Goal: Information Seeking & Learning: Learn about a topic

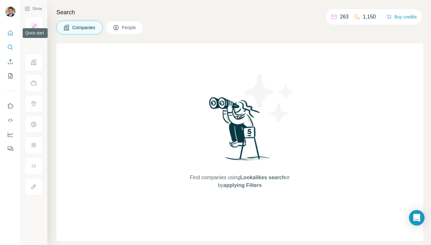
click at [8, 35] on icon "Quick start" at bounding box center [10, 33] width 6 height 6
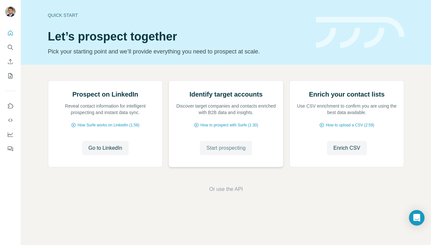
click at [226, 152] on span "Start prospecting" at bounding box center [226, 148] width 39 height 8
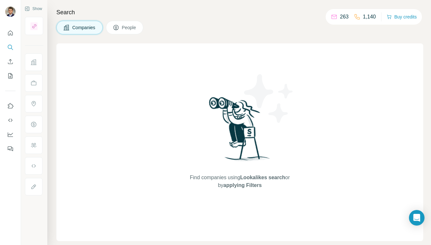
click at [207, 20] on div "Search Companies People Find companies using Lookalikes search or by applying F…" at bounding box center [239, 122] width 384 height 245
click at [187, 57] on div "Find companies using Lookalikes search or by applying Filters" at bounding box center [240, 142] width 117 height 198
click at [193, 38] on div "Search Companies People Find companies using Lookalikes search or by applying F…" at bounding box center [239, 122] width 384 height 245
click at [211, 32] on div "Companies People" at bounding box center [239, 28] width 367 height 14
click at [235, 32] on div "Companies People" at bounding box center [239, 28] width 367 height 14
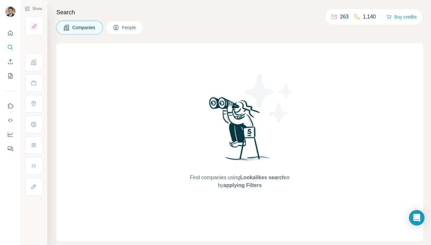
click at [257, 28] on div "Companies People" at bounding box center [239, 28] width 367 height 14
click at [257, 17] on div "Search Companies People Find companies using Lookalikes search or by applying F…" at bounding box center [239, 122] width 384 height 245
click at [177, 28] on div "Companies People" at bounding box center [239, 28] width 367 height 14
click at [196, 13] on h4 "Search" at bounding box center [239, 12] width 367 height 9
click at [233, 21] on div "Companies People" at bounding box center [239, 28] width 367 height 14
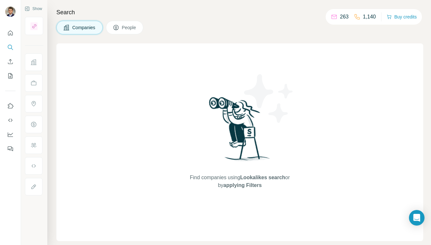
click at [203, 25] on div "Companies People" at bounding box center [239, 28] width 367 height 14
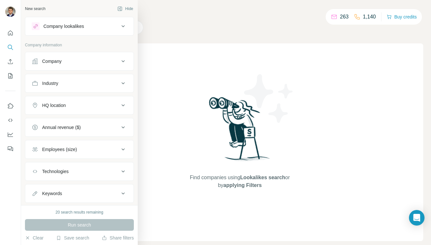
click at [123, 59] on icon at bounding box center [123, 61] width 8 height 8
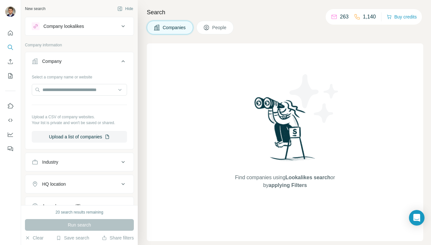
click at [123, 59] on icon at bounding box center [123, 61] width 8 height 8
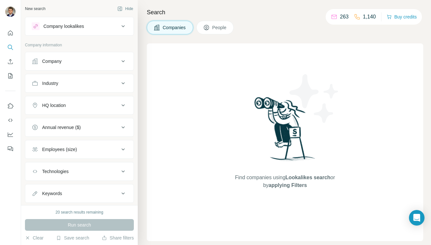
click at [114, 42] on div "Company lookalikes Company information Company Industry HQ location Annual reve…" at bounding box center [79, 110] width 109 height 186
click at [121, 25] on icon at bounding box center [123, 26] width 8 height 8
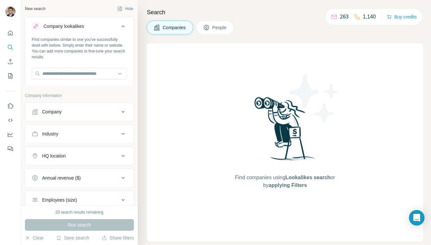
click at [121, 25] on icon at bounding box center [123, 26] width 8 height 8
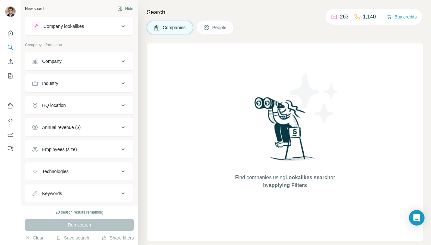
scroll to position [16, 0]
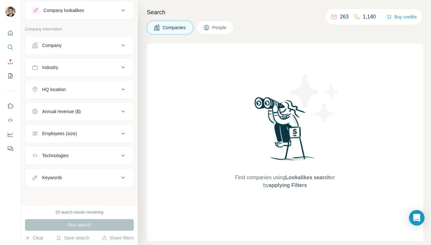
click at [124, 174] on icon at bounding box center [123, 178] width 8 height 8
click at [121, 176] on icon at bounding box center [123, 178] width 8 height 8
click at [122, 157] on icon at bounding box center [123, 156] width 8 height 8
click at [78, 171] on input "text" at bounding box center [79, 172] width 95 height 12
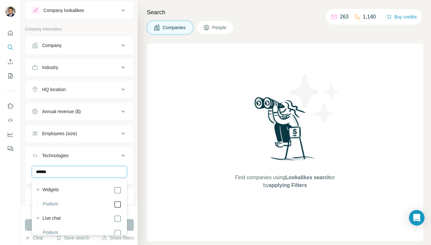
type input "******"
click at [122, 155] on icon at bounding box center [123, 156] width 8 height 8
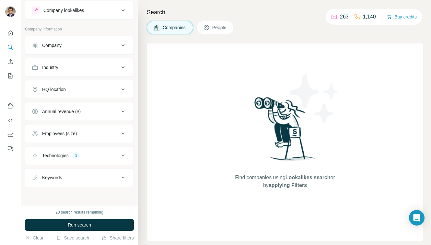
click at [122, 154] on icon at bounding box center [123, 156] width 8 height 8
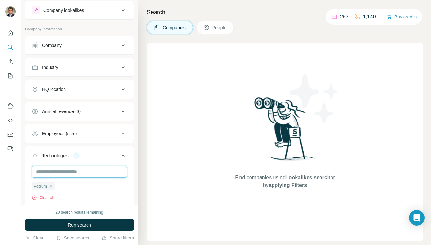
click at [76, 170] on input "text" at bounding box center [79, 172] width 95 height 12
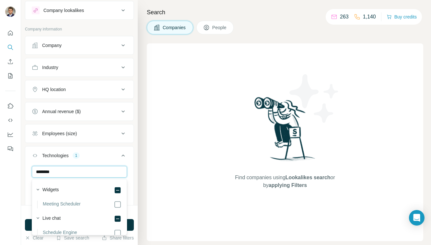
type input "********"
click at [143, 158] on div "Search Companies People Find companies using Lookalikes search or by applying F…" at bounding box center [284, 122] width 293 height 245
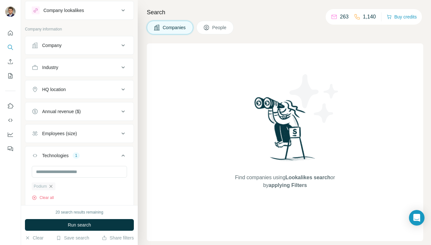
click at [51, 186] on icon "button" at bounding box center [50, 186] width 5 height 5
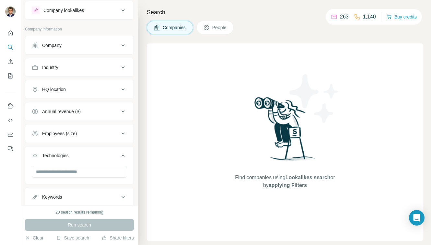
click at [140, 102] on div "Search Companies People Find companies using Lookalikes search or by applying F…" at bounding box center [284, 122] width 293 height 245
